Goal: Check status: Check status

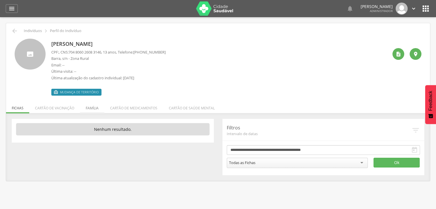
click at [86, 111] on li "Família" at bounding box center [92, 106] width 24 height 13
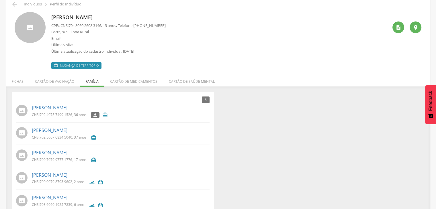
scroll to position [61, 0]
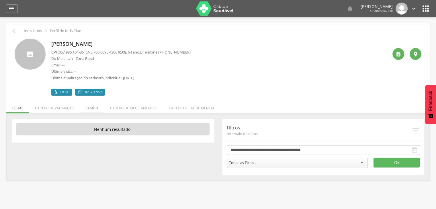
click at [101, 110] on li "Família" at bounding box center [92, 106] width 24 height 13
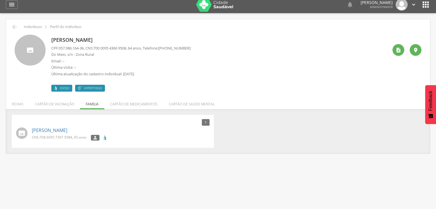
scroll to position [17, 0]
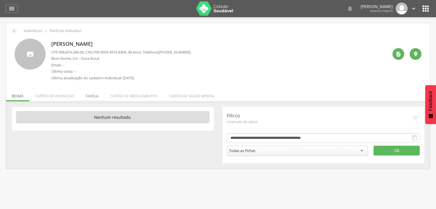
click at [86, 94] on li "Família" at bounding box center [92, 94] width 24 height 13
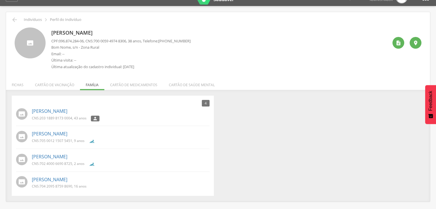
scroll to position [17, 0]
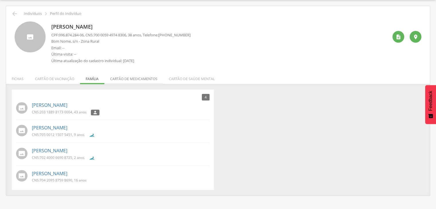
click at [130, 80] on li "Cartão de medicamentos" at bounding box center [133, 77] width 59 height 13
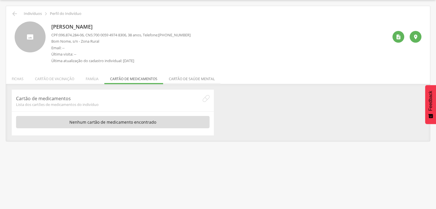
click at [190, 79] on li "Cartão de saúde mental" at bounding box center [191, 77] width 57 height 13
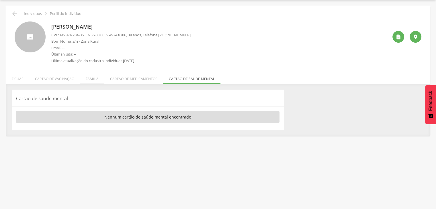
drag, startPoint x: 77, startPoint y: 79, endPoint x: 85, endPoint y: 79, distance: 7.7
click at [81, 79] on ul "Fichas Cartão de vacinação Família Cartão de medicamentos Cartão de saúde mental" at bounding box center [218, 78] width 424 height 5
click at [86, 80] on li "Família" at bounding box center [92, 77] width 24 height 13
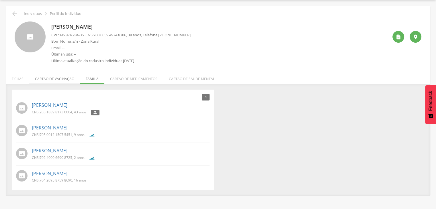
click at [62, 78] on li "Cartão de vacinação" at bounding box center [54, 77] width 51 height 13
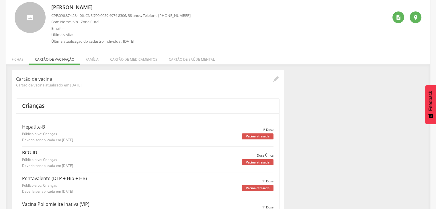
scroll to position [0, 0]
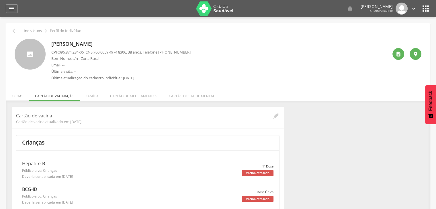
click at [13, 96] on li "Fichas" at bounding box center [17, 94] width 23 height 13
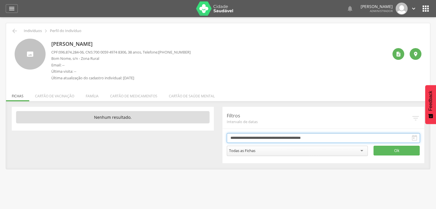
click at [231, 136] on input "**********" at bounding box center [323, 138] width 193 height 10
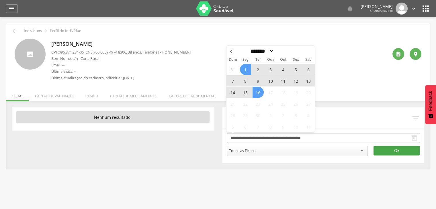
click at [409, 151] on button "Ok" at bounding box center [396, 151] width 46 height 10
